Goal: Participate in discussion

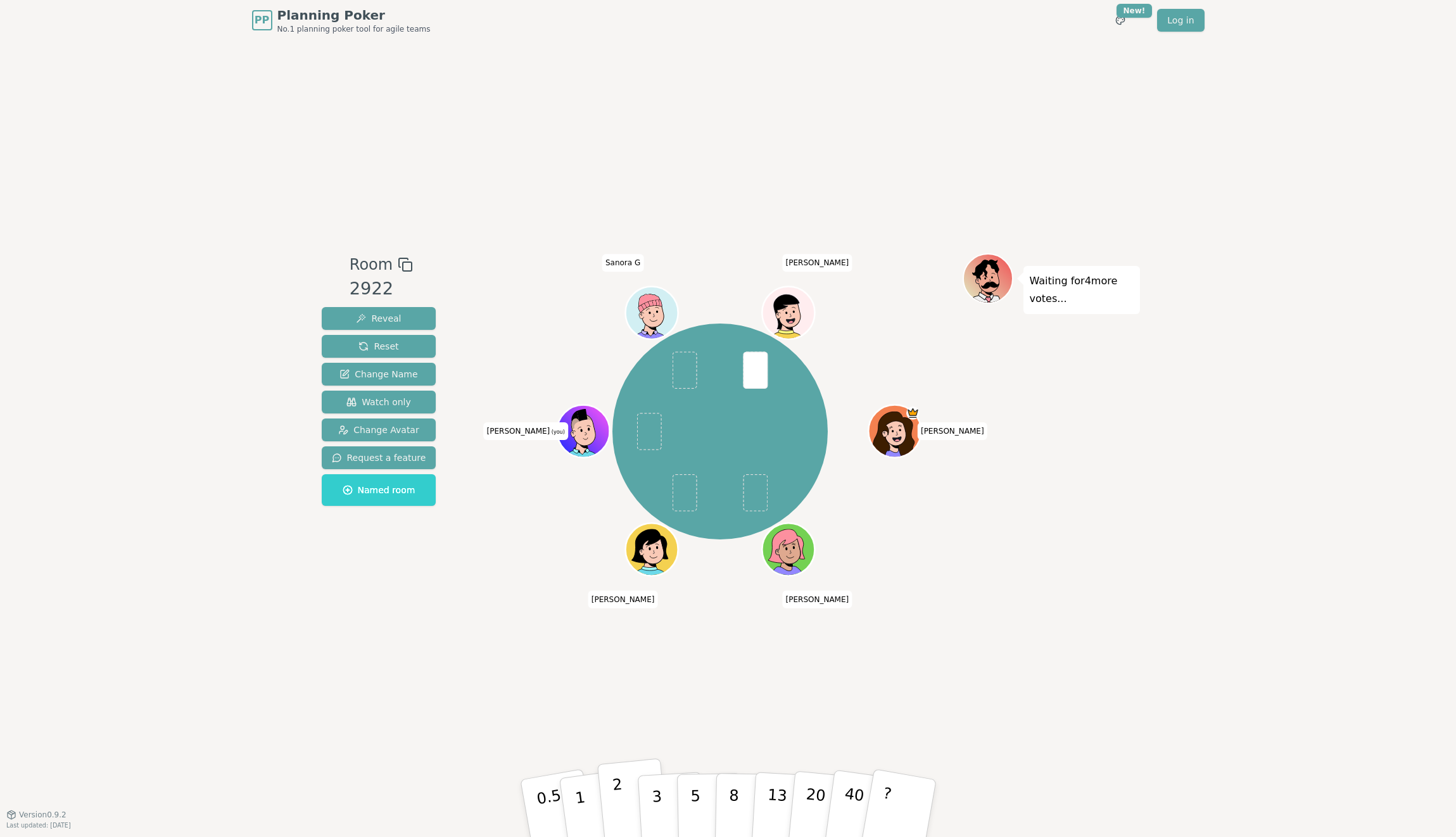
click at [620, 802] on p "2" at bounding box center [619, 809] width 16 height 69
click at [443, 656] on div "Room 2922 Reveal Reset Change Name Watch only Change Avatar Request a feature N…" at bounding box center [728, 427] width 823 height 774
click at [488, 606] on div "Room 2922 Reveal Reset Change Name Watch only Change Avatar Request a feature N…" at bounding box center [728, 427] width 823 height 774
click at [224, 521] on div "PP Planning Poker No.1 planning poker tool for agile teams Toggle theme New! Lo…" at bounding box center [728, 418] width 1456 height 837
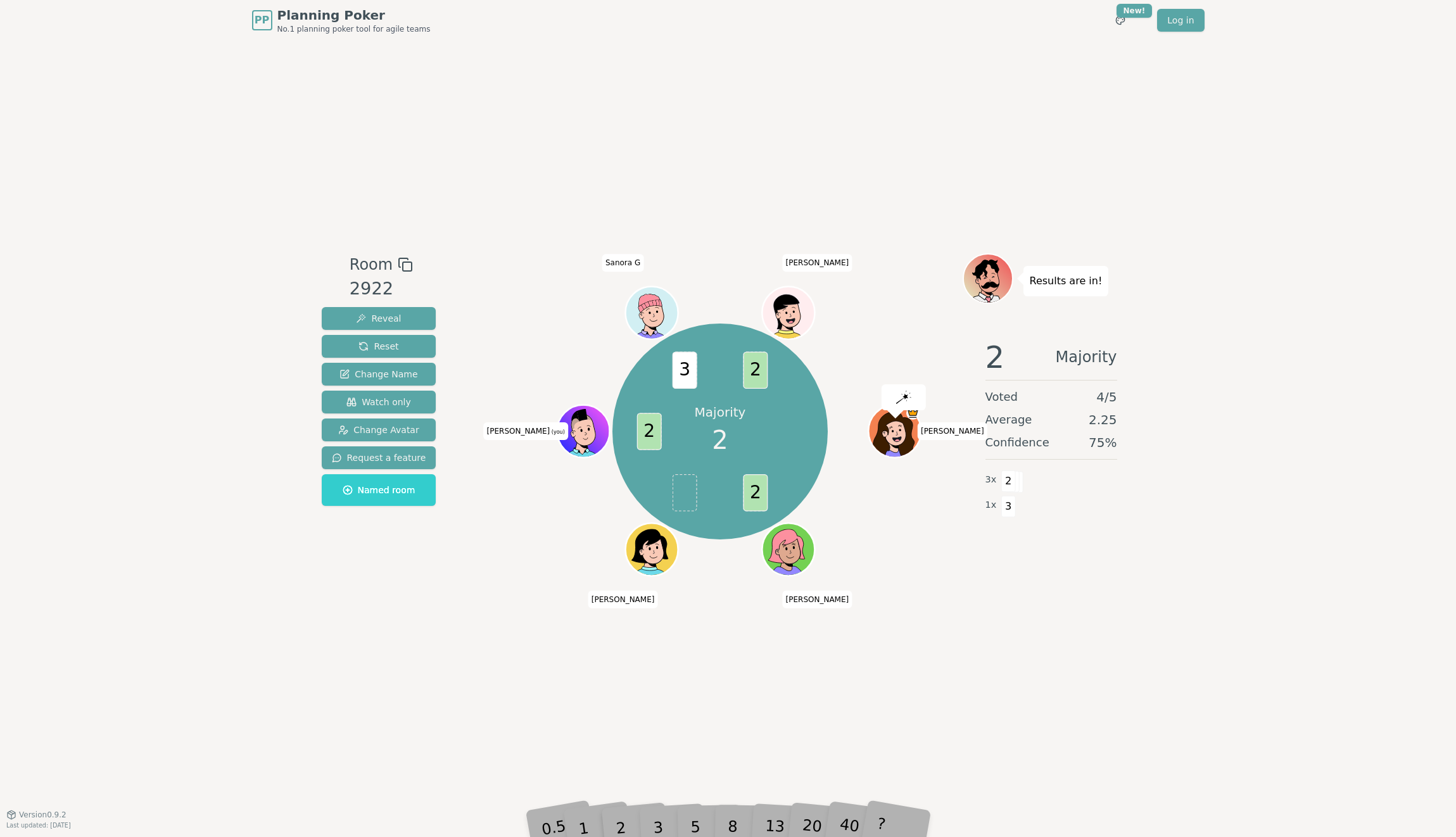
click at [200, 232] on div "PP Planning Poker No.1 planning poker tool for agile teams Toggle theme New! Lo…" at bounding box center [728, 418] width 1456 height 837
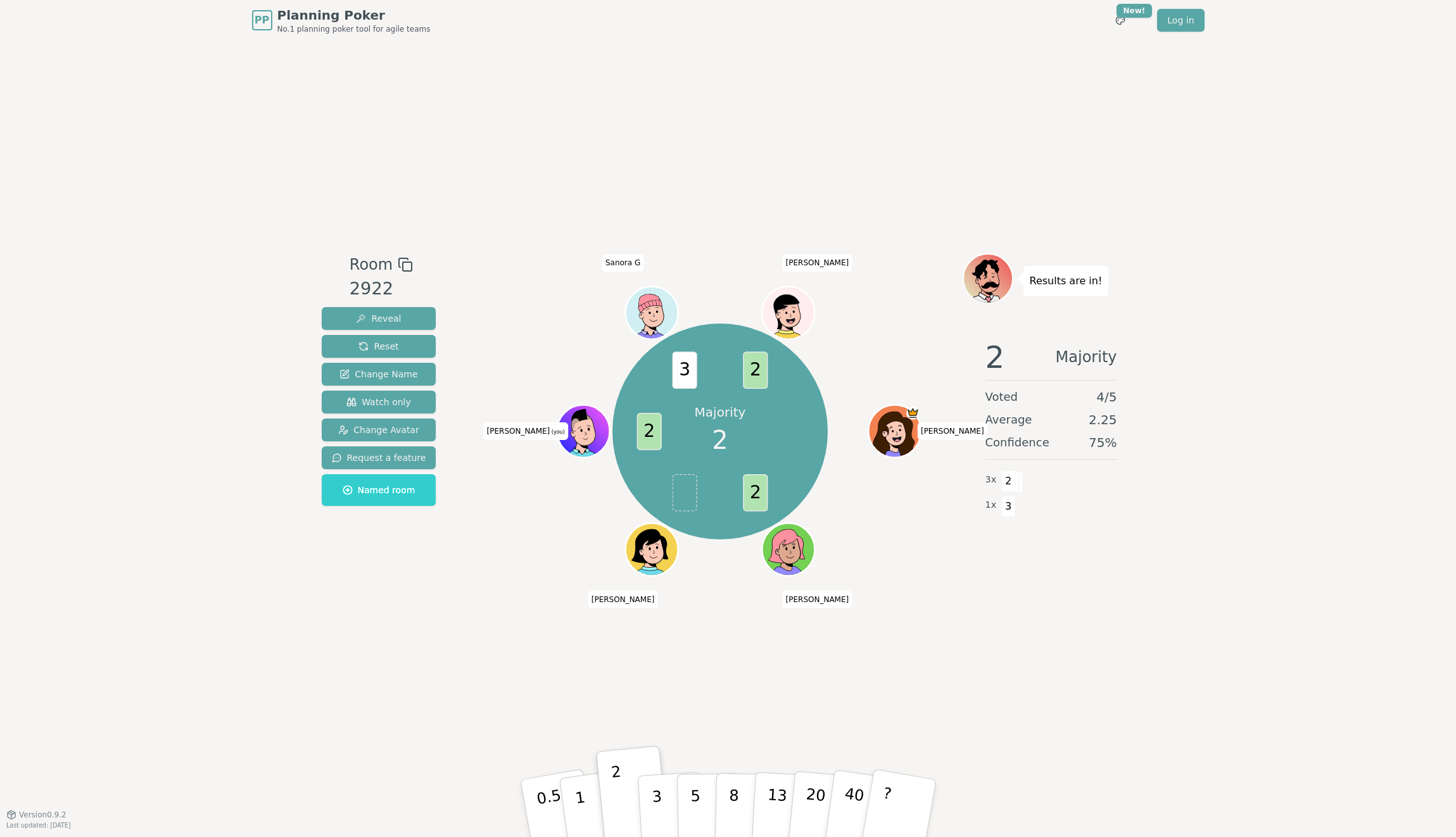
click at [392, 228] on div "Room 2922 Reveal Reset Change Name Watch only Change Avatar Request a feature N…" at bounding box center [728, 427] width 823 height 774
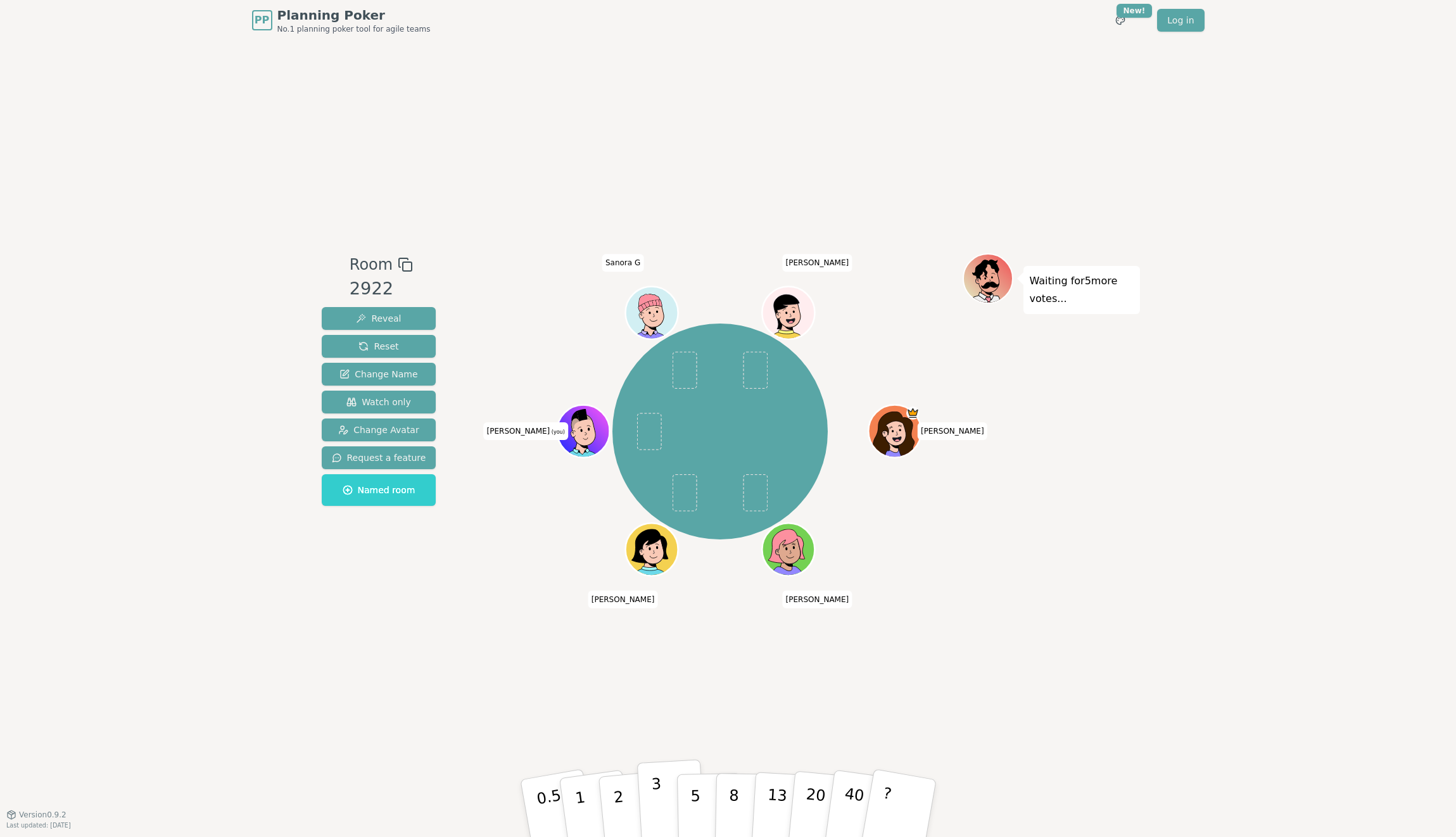
click at [661, 804] on button "3" at bounding box center [670, 809] width 69 height 99
click at [435, 614] on div "Room 2922 Reveal Reset Change Name Watch only Change Avatar Request a feature N…" at bounding box center [728, 427] width 823 height 774
click at [661, 804] on p "3" at bounding box center [657, 809] width 14 height 69
click at [1076, 630] on div "Room 2922 Reveal Reset Change Name Watch only Change Avatar Request a feature N…" at bounding box center [728, 427] width 823 height 774
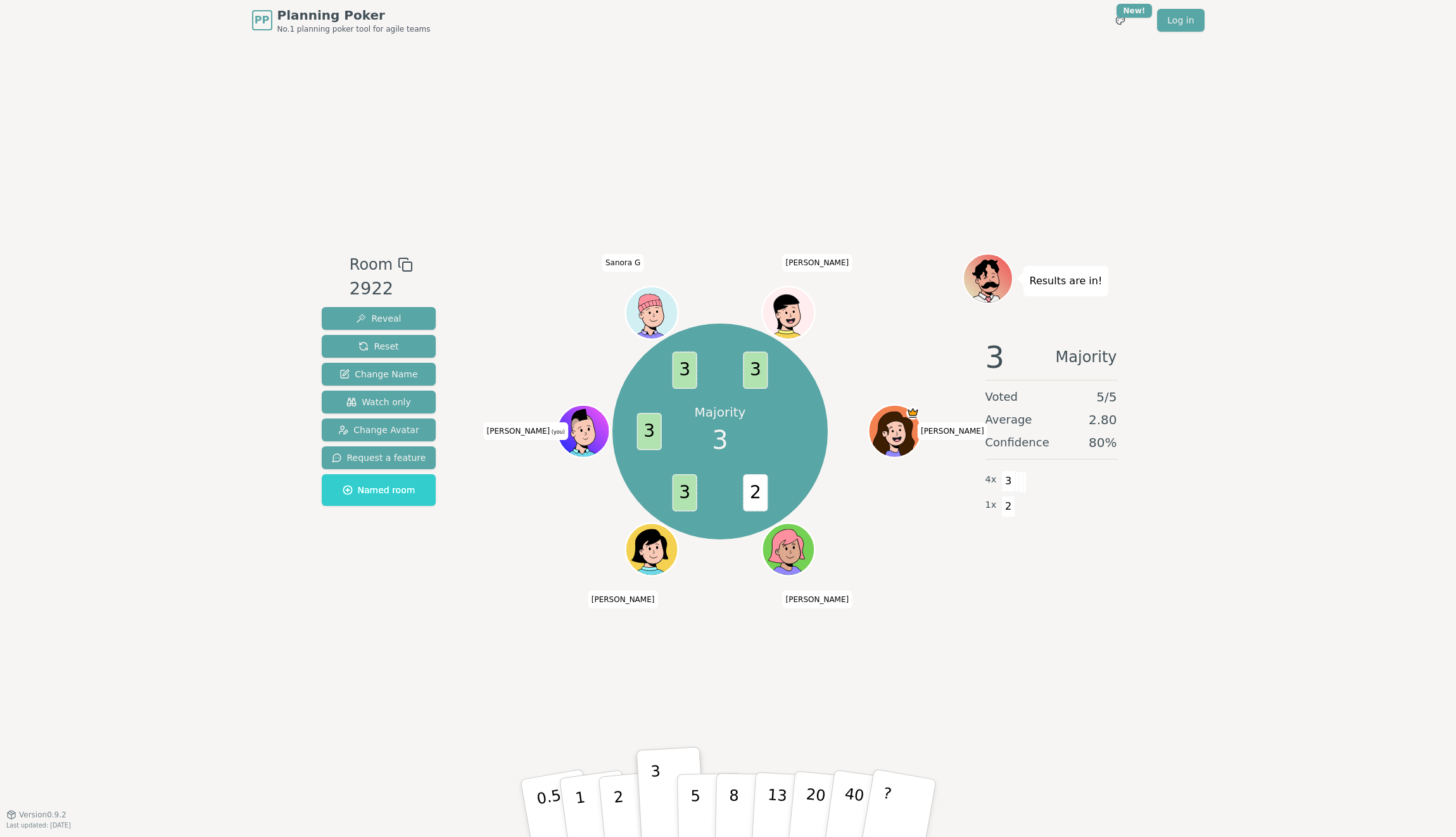
click at [1085, 600] on div "Results are in! 3 Majority Voted 5 / 5 Average 2.80 Confidence 80 % 4 x 3 1 x 2" at bounding box center [1050, 427] width 177 height 348
